Goal: Navigation & Orientation: Find specific page/section

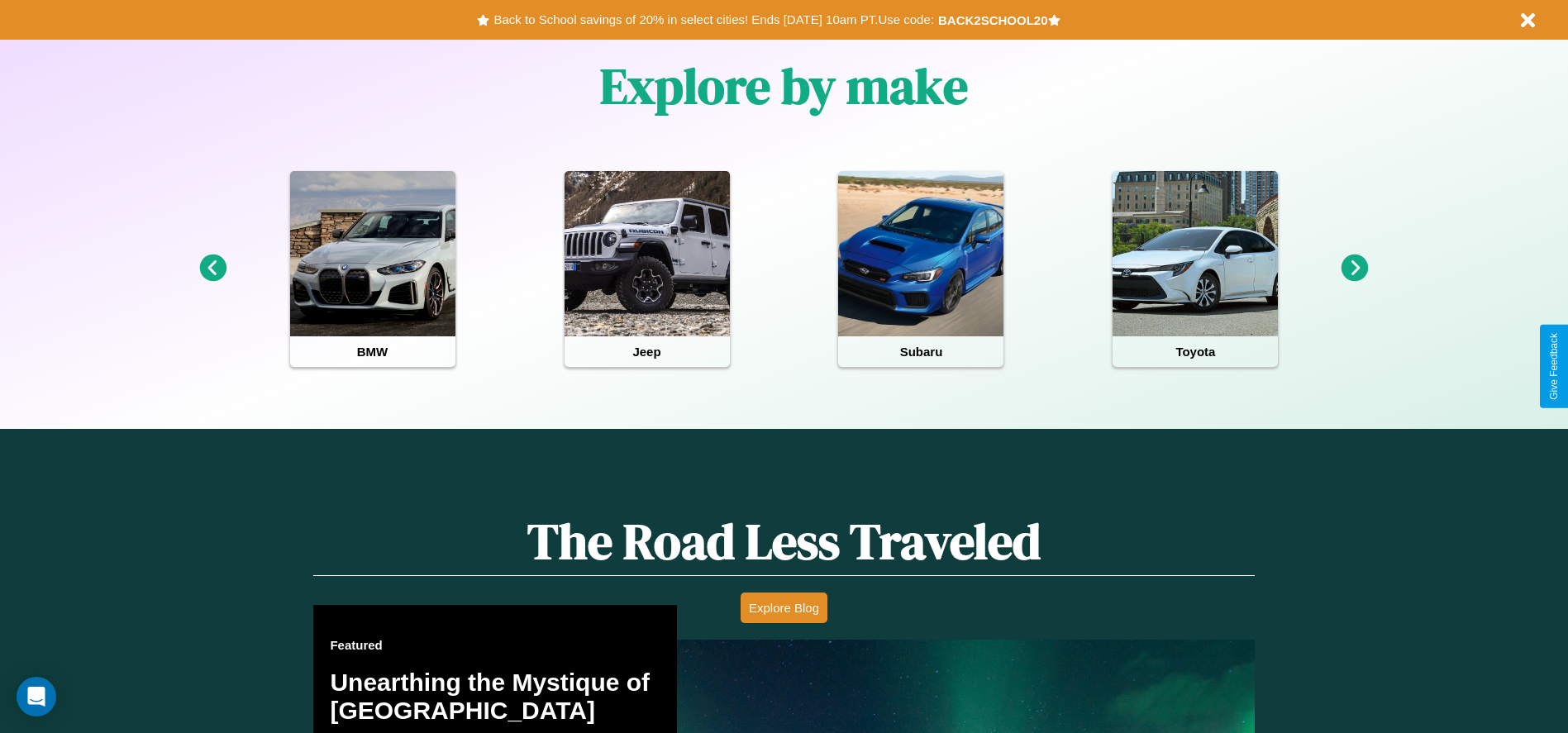
scroll to position [736, 0]
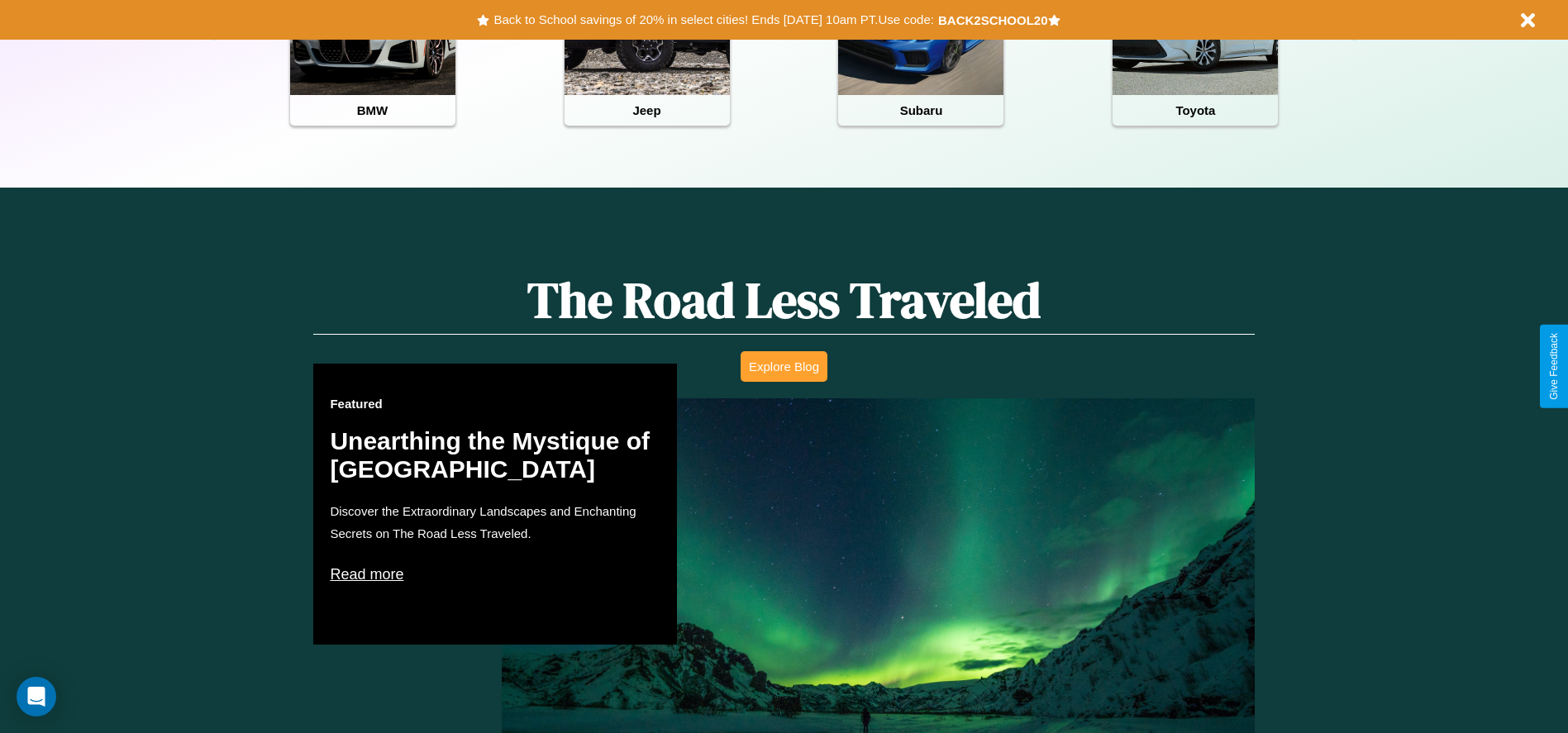
click at [784, 366] on button "Explore Blog" at bounding box center [784, 366] width 86 height 31
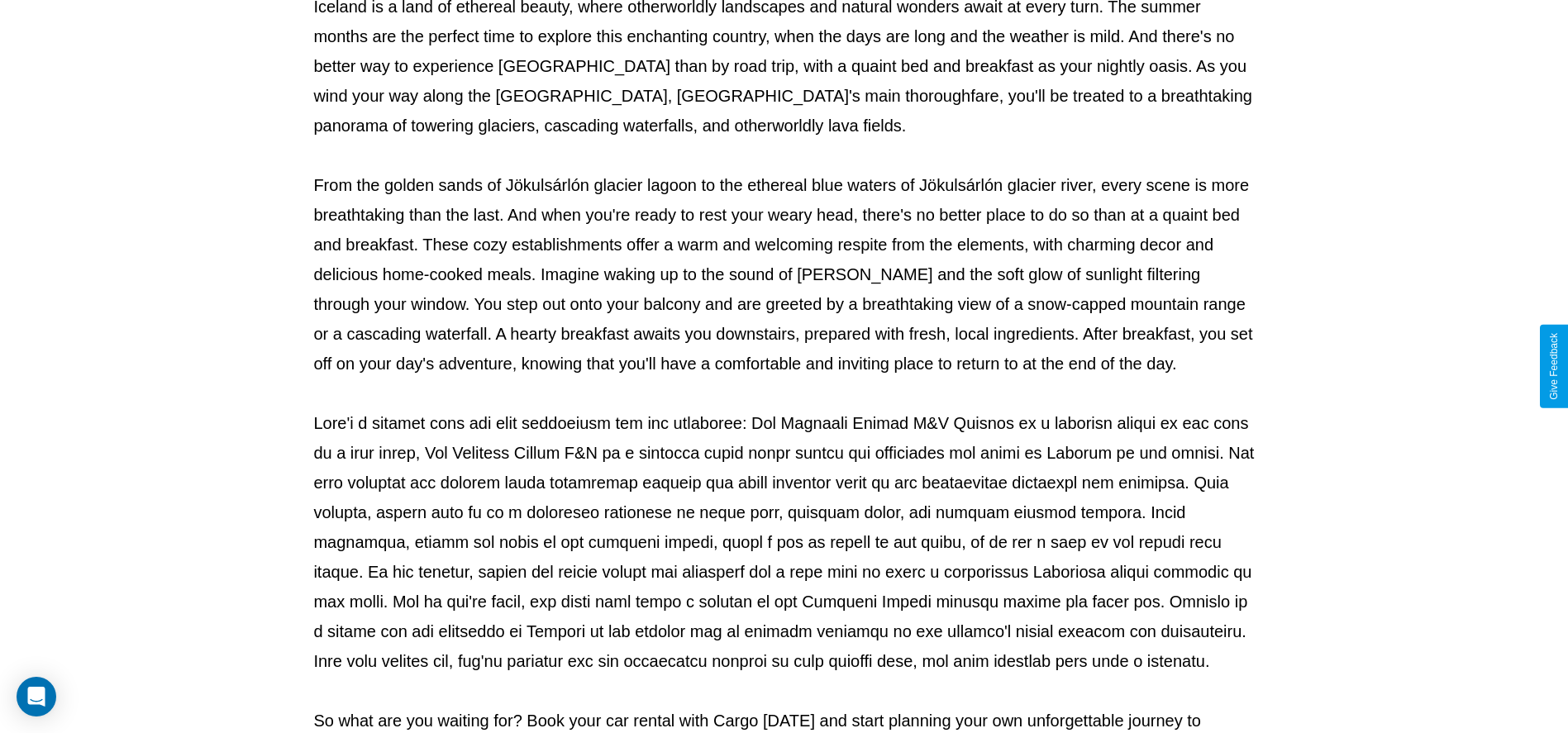
scroll to position [548, 0]
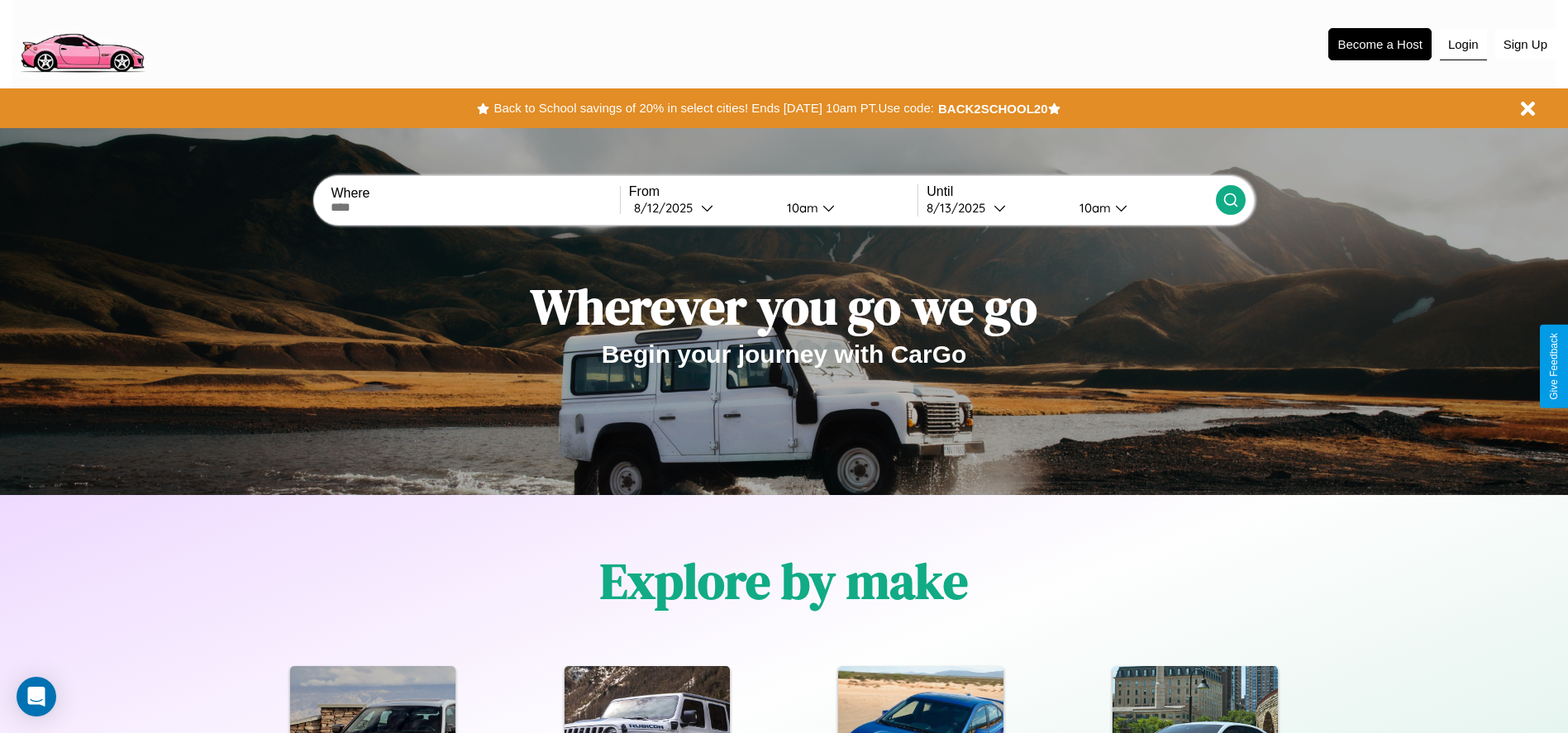
click at [1463, 44] on button "Login" at bounding box center [1463, 45] width 47 height 32
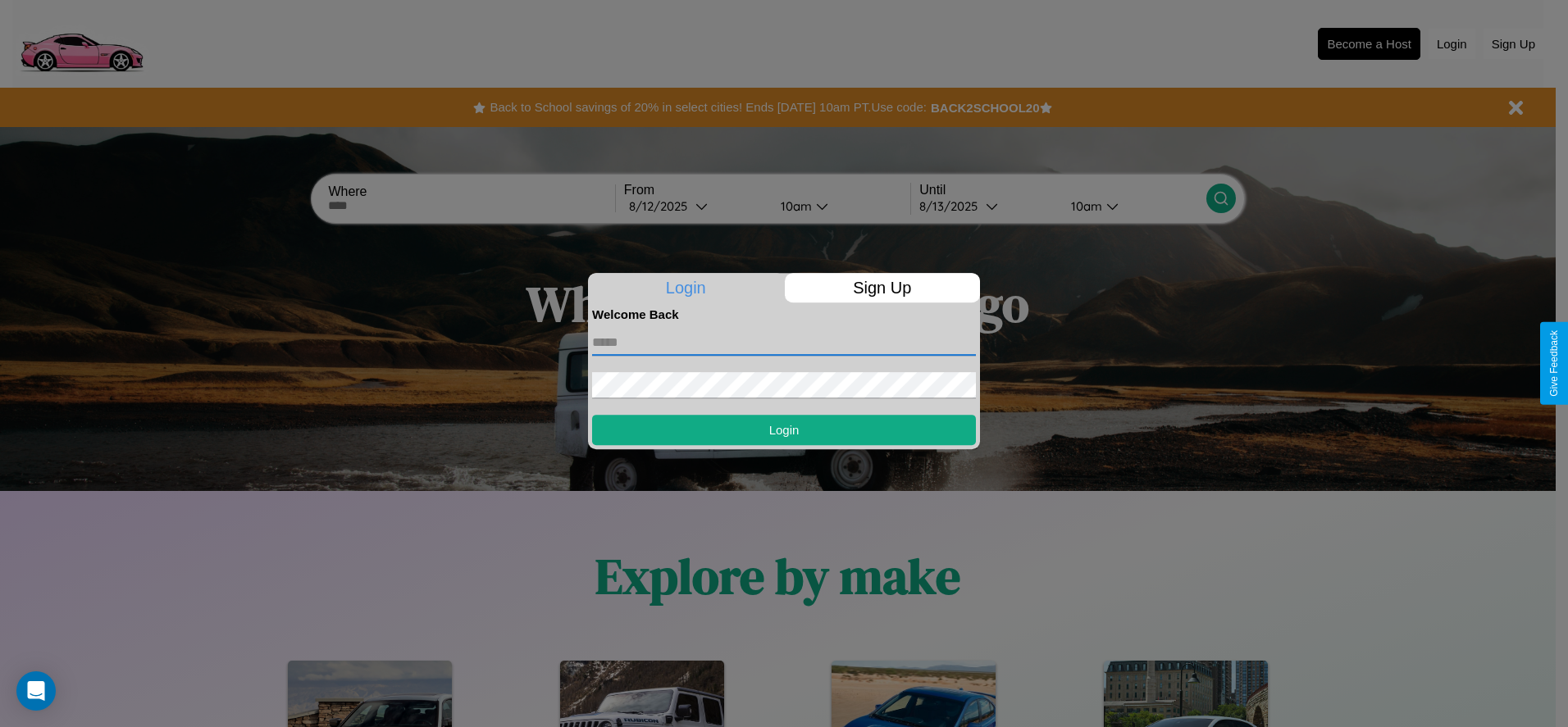
click at [784, 342] on input "text" at bounding box center [784, 343] width 384 height 26
type input "**********"
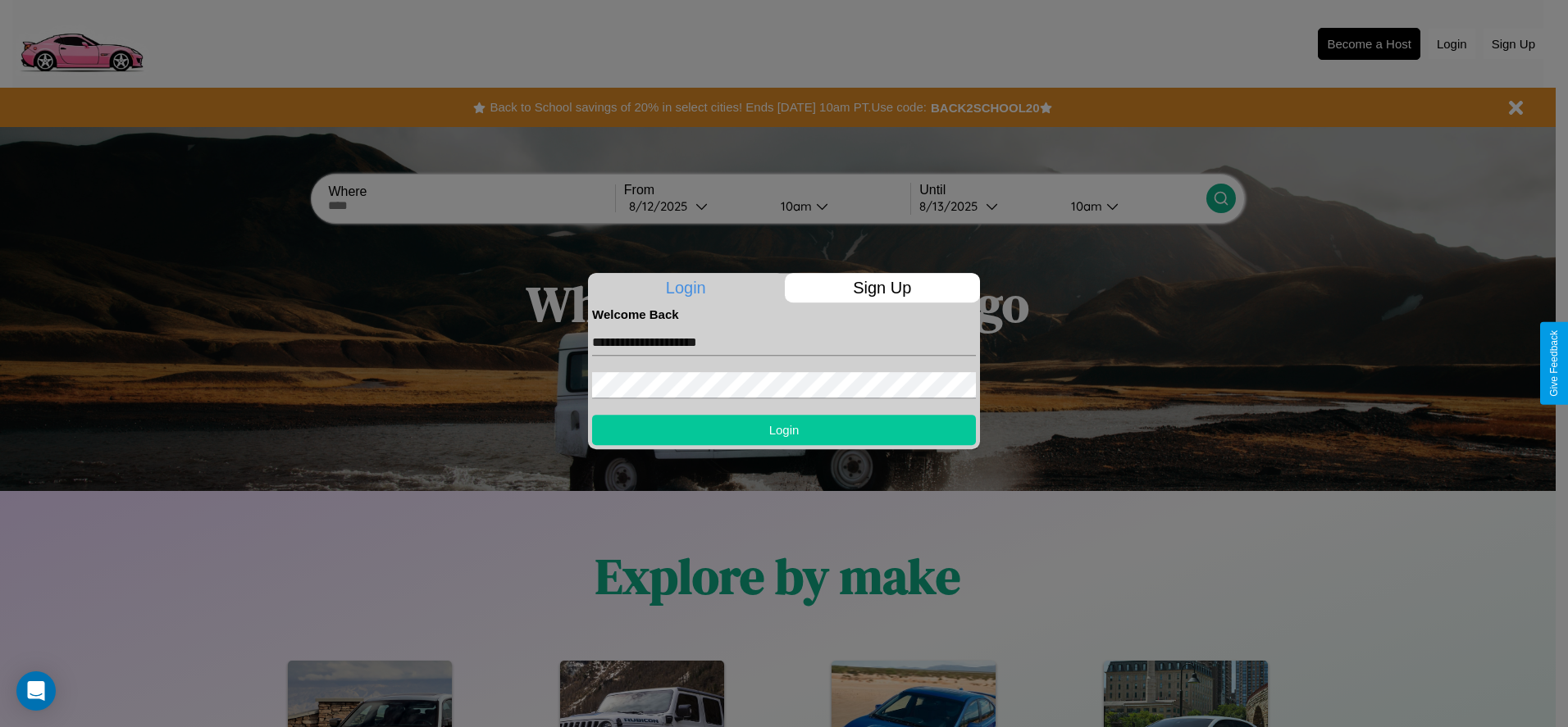
click at [784, 429] on button "Login" at bounding box center [784, 429] width 384 height 30
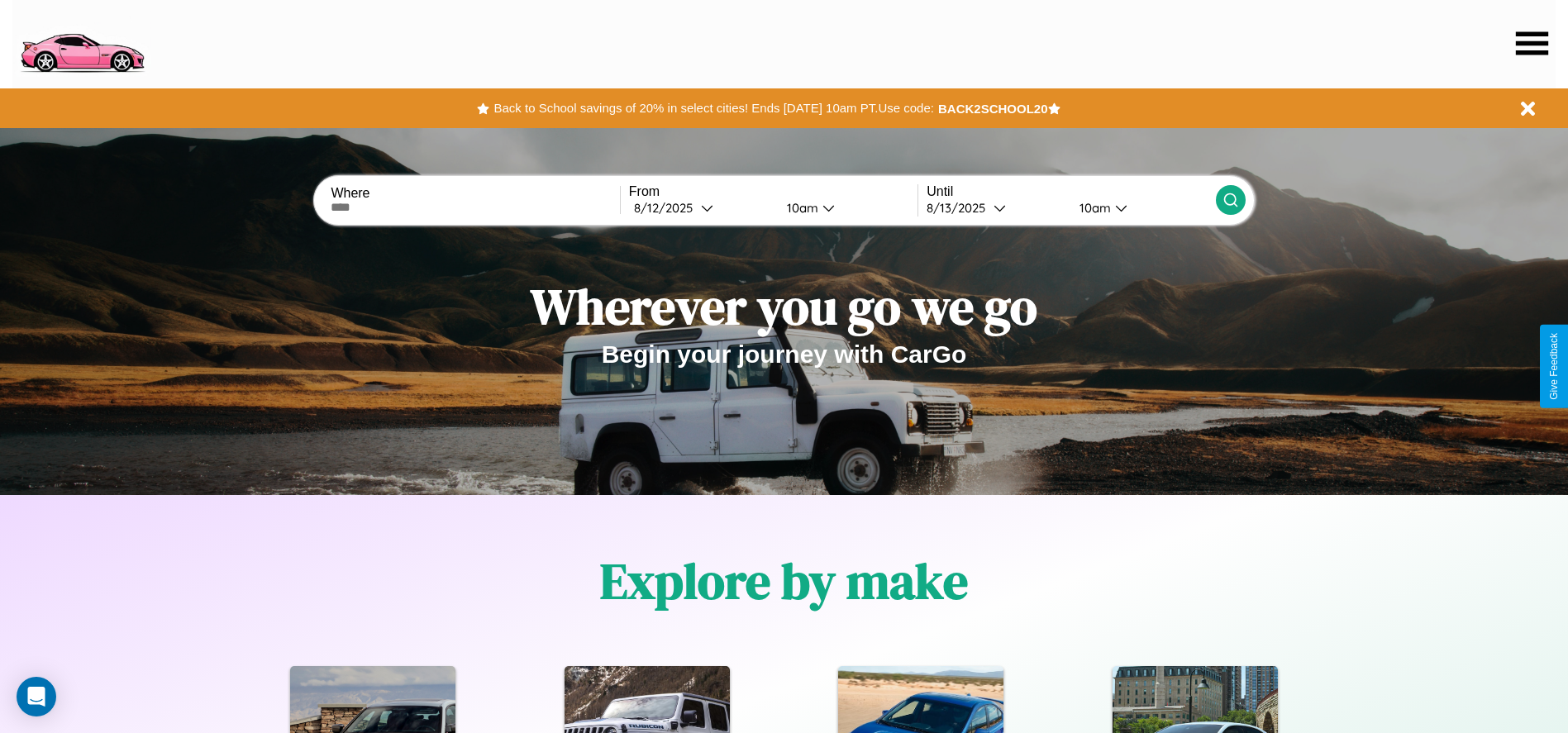
click at [1531, 43] on icon at bounding box center [1531, 43] width 32 height 23
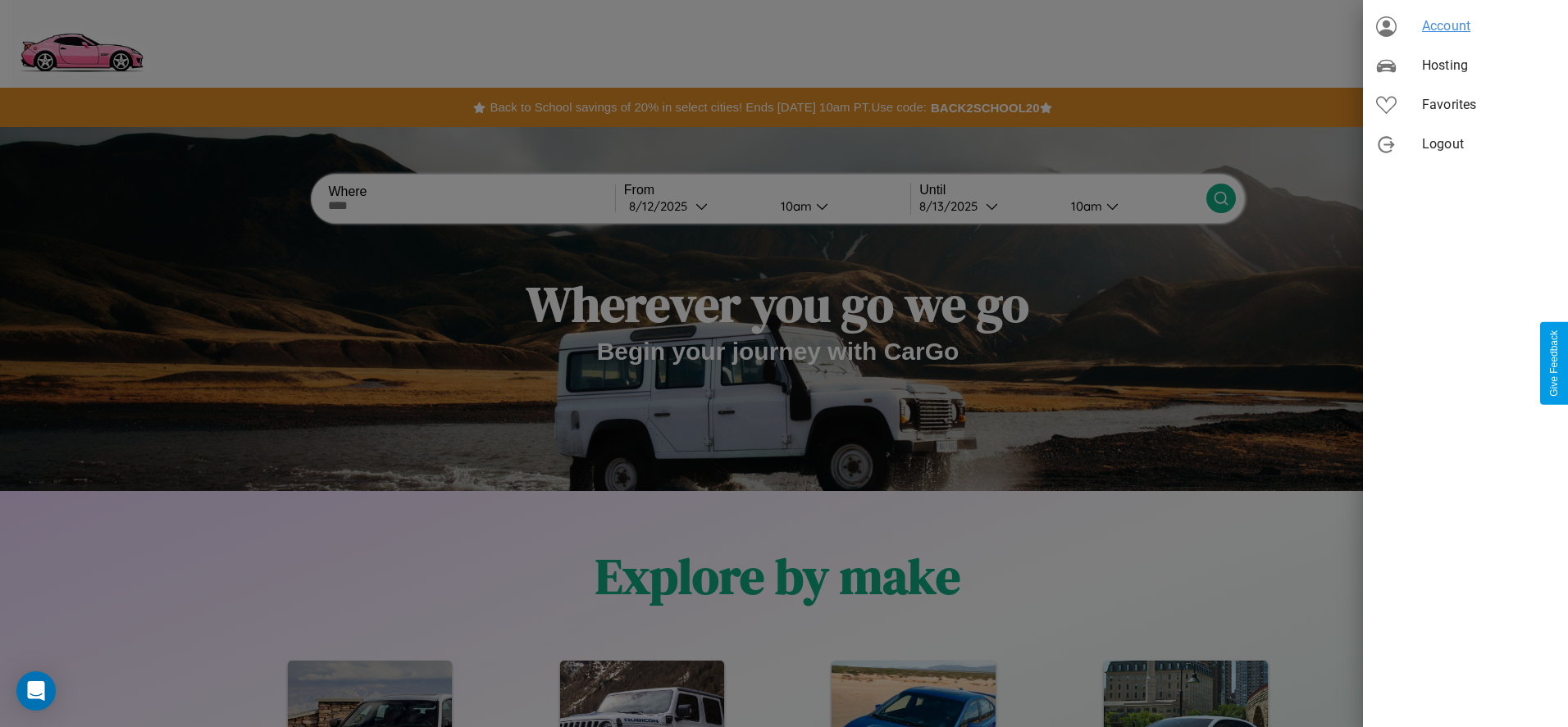
click at [1466, 26] on span "Account" at bounding box center [1488, 26] width 133 height 20
